Goal: Information Seeking & Learning: Learn about a topic

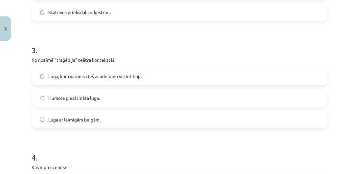
scroll to position [313, 0]
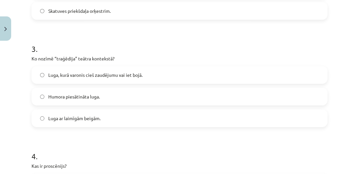
click at [131, 74] on span "Luga, kurā varonis cieš zaudējumu vai iet bojā." at bounding box center [95, 75] width 94 height 7
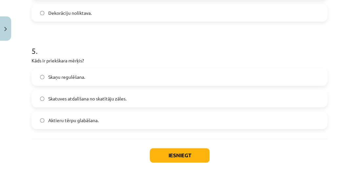
scroll to position [528, 0]
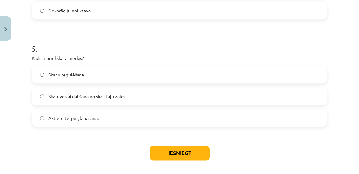
click at [124, 95] on span "Skatuves atdalīšana no skatītāju zāles." at bounding box center [87, 96] width 78 height 7
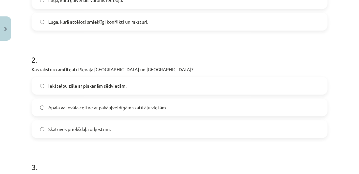
scroll to position [196, 0]
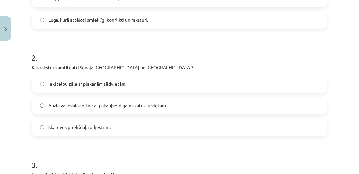
click at [83, 106] on span "Apaļa vai ovāla celtne ar pakāpjveidīgām skatītāju vietām." at bounding box center [107, 105] width 119 height 7
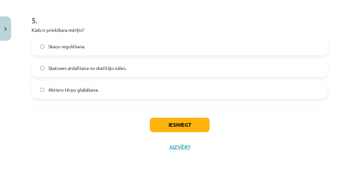
scroll to position [557, 0]
click at [152, 120] on button "Iesniegt" at bounding box center [180, 124] width 60 height 14
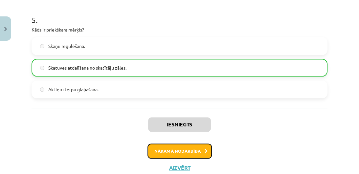
click at [182, 151] on button "Nākamā nodarbība" at bounding box center [180, 151] width 64 height 15
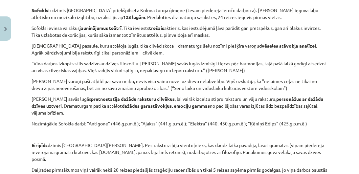
scroll to position [1232, 0]
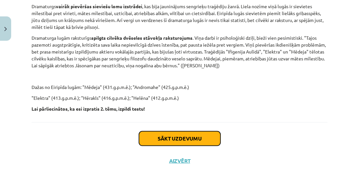
click at [180, 131] on button "Sākt uzdevumu" at bounding box center [179, 138] width 81 height 14
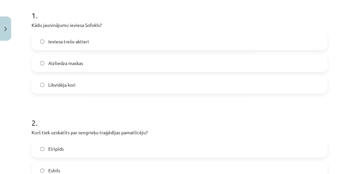
scroll to position [137, 0]
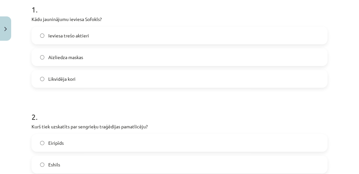
click at [73, 37] on span "Ieviesa trešo aktieri" at bounding box center [68, 35] width 41 height 7
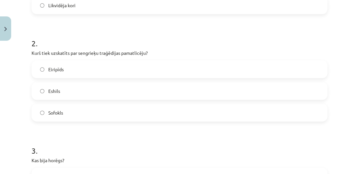
scroll to position [221, 0]
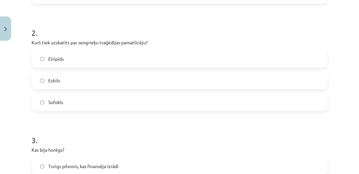
click at [60, 80] on label "Eshils" at bounding box center [179, 80] width 295 height 16
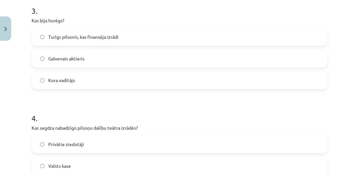
scroll to position [361, 0]
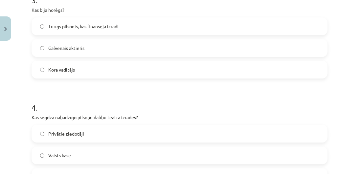
click at [62, 68] on span "Kora vadītājs" at bounding box center [61, 69] width 27 height 7
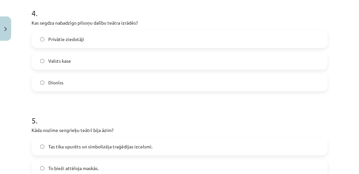
scroll to position [467, 0]
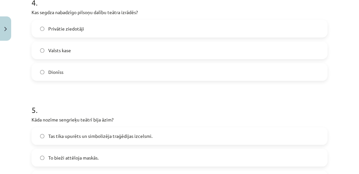
click at [71, 52] on span "Valsts kase" at bounding box center [59, 50] width 23 height 7
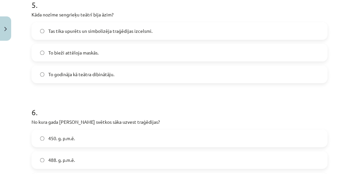
scroll to position [582, 0]
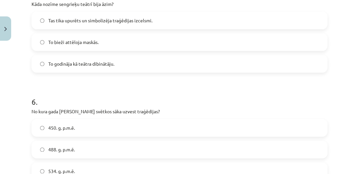
click at [103, 59] on label "To godināja kā teātra dibinātāju." at bounding box center [179, 64] width 295 height 16
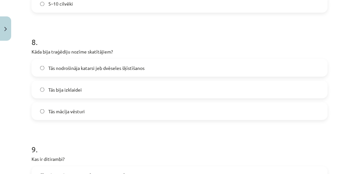
scroll to position [868, 0]
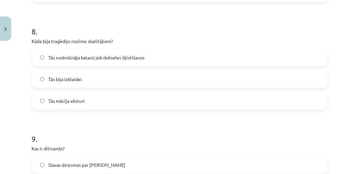
click at [66, 57] on span "Tās nodrošināja katarsi jeb dvēseles šķīstīšanos" at bounding box center [96, 57] width 96 height 7
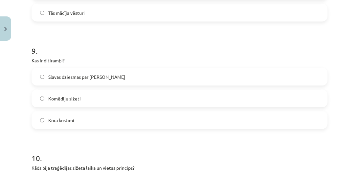
scroll to position [966, 0]
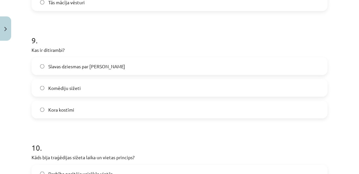
click at [69, 68] on span "Slavas dziesmas par [PERSON_NAME]" at bounding box center [86, 66] width 77 height 7
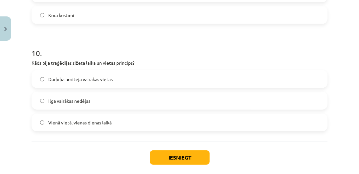
scroll to position [1071, 0]
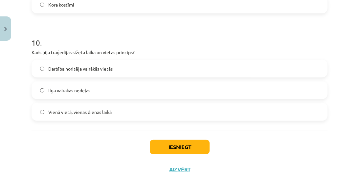
click at [66, 113] on span "Vienā vietā, vienas dienas laikā" at bounding box center [79, 112] width 63 height 7
click at [183, 143] on button "Iesniegt" at bounding box center [180, 147] width 60 height 14
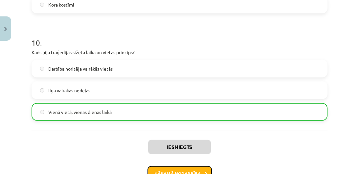
click at [179, 168] on button "Nākamā nodarbība" at bounding box center [180, 173] width 64 height 15
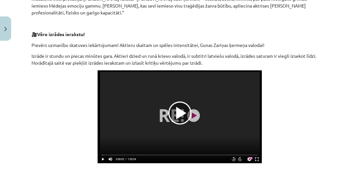
scroll to position [387, 0]
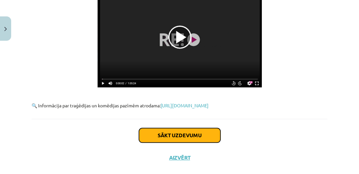
click at [201, 129] on button "Sākt uzdevumu" at bounding box center [179, 135] width 81 height 14
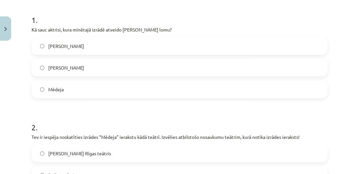
scroll to position [139, 0]
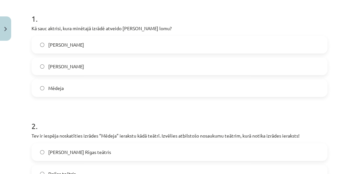
click at [81, 58] on label "[PERSON_NAME]" at bounding box center [179, 66] width 295 height 16
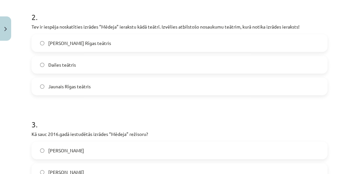
scroll to position [242, 0]
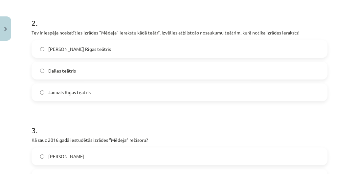
click at [52, 67] on span "Dailes teātris" at bounding box center [62, 70] width 28 height 7
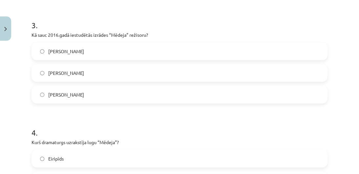
scroll to position [364, 0]
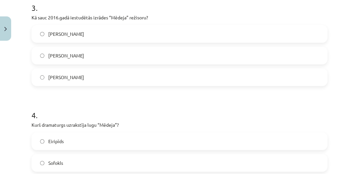
click at [46, 47] on label "[PERSON_NAME]" at bounding box center [179, 55] width 295 height 16
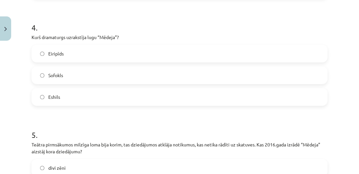
scroll to position [463, 0]
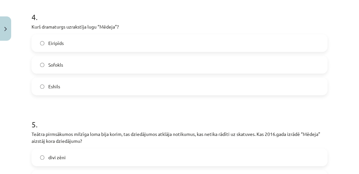
click at [57, 40] on span "Eiripīds" at bounding box center [55, 43] width 15 height 7
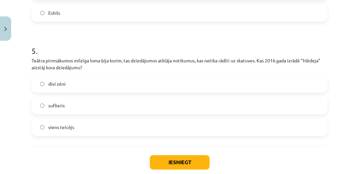
scroll to position [547, 0]
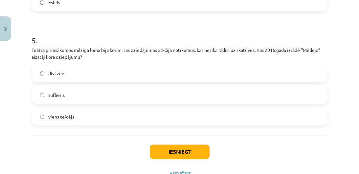
click at [243, 167] on div "Iesniegt Aizvērt" at bounding box center [180, 158] width 296 height 46
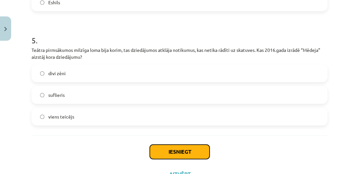
click at [163, 145] on button "Iesniegt" at bounding box center [180, 152] width 60 height 14
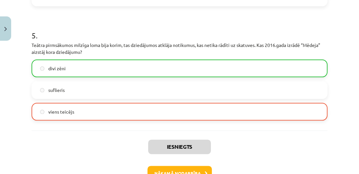
scroll to position [584, 0]
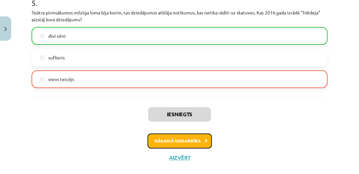
click at [183, 134] on button "Nākamā nodarbība" at bounding box center [180, 140] width 64 height 15
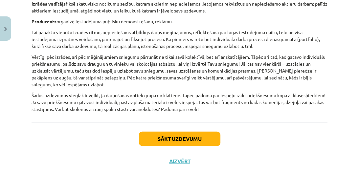
scroll to position [1204, 0]
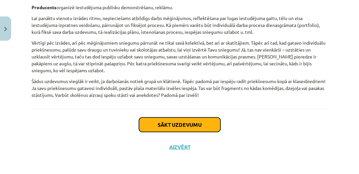
click at [177, 121] on button "Sākt uzdevumu" at bounding box center [179, 125] width 81 height 14
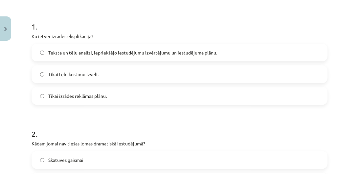
scroll to position [145, 0]
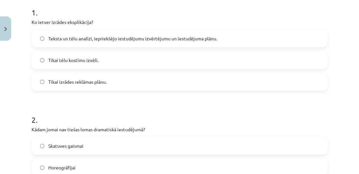
click at [195, 43] on label "Teksta un tēlu analīzi, iepriekšējo iestudējumu izvērtējumu un iestudējuma plān…" at bounding box center [179, 38] width 295 height 16
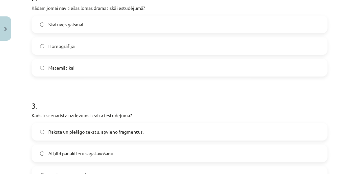
scroll to position [269, 0]
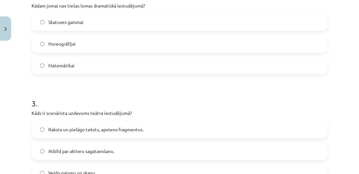
click at [168, 68] on label "Matemātikai" at bounding box center [179, 65] width 295 height 16
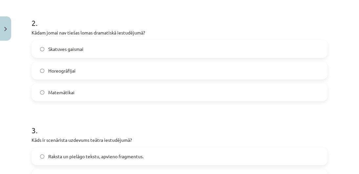
scroll to position [243, 0]
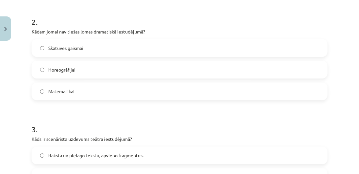
click at [108, 65] on label "Horeogrāfijai" at bounding box center [179, 69] width 295 height 16
click at [95, 89] on label "Matemātikai" at bounding box center [179, 91] width 295 height 16
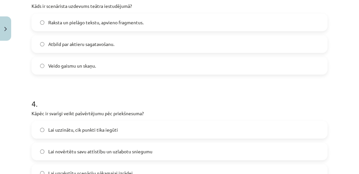
scroll to position [375, 0]
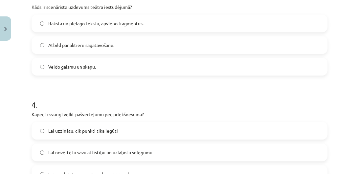
click at [116, 24] on span "Raksta un pielāgo tekstu, apvieno fragmentus." at bounding box center [95, 23] width 95 height 7
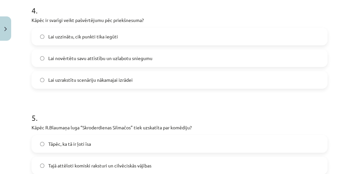
scroll to position [475, 0]
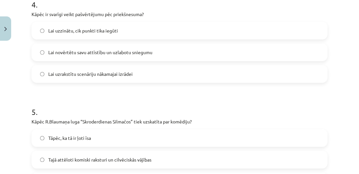
click at [71, 57] on label "Lai novērtētu savu attīstību un uzlabotu sniegumu" at bounding box center [179, 52] width 295 height 16
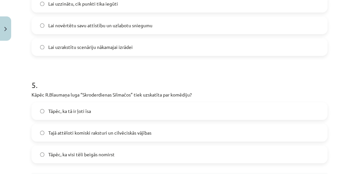
scroll to position [567, 0]
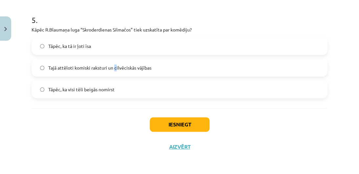
click at [114, 64] on label "Tajā attēloti komiski raksturi un cilvēciskās vājības" at bounding box center [179, 67] width 295 height 16
click at [129, 68] on span "Tajā attēloti komiski raksturi un cilvēciskās vājības" at bounding box center [99, 67] width 103 height 7
click at [188, 125] on button "Iesniegt" at bounding box center [180, 124] width 60 height 14
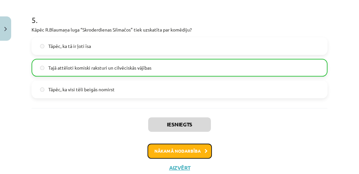
click at [196, 147] on button "Nākamā nodarbība" at bounding box center [180, 151] width 64 height 15
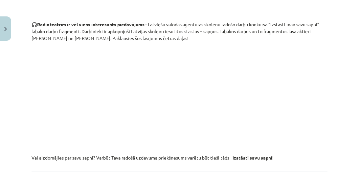
scroll to position [688, 0]
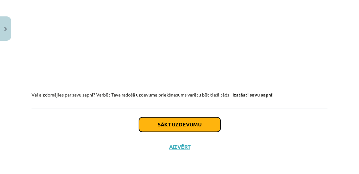
click at [205, 119] on button "Sākt uzdevumu" at bounding box center [179, 124] width 81 height 14
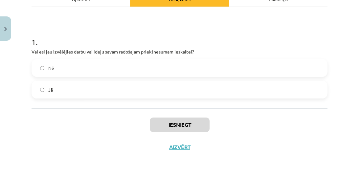
scroll to position [105, 0]
click at [49, 70] on span "Nē" at bounding box center [51, 67] width 6 height 7
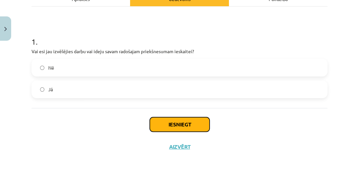
click at [190, 124] on button "Iesniegt" at bounding box center [180, 124] width 60 height 14
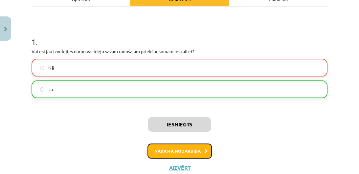
click at [195, 153] on button "Nākamā nodarbība" at bounding box center [180, 151] width 64 height 15
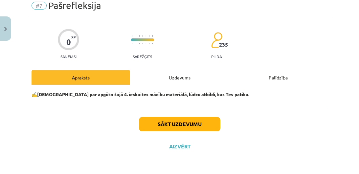
scroll to position [16, 0]
